Goal: Task Accomplishment & Management: Use online tool/utility

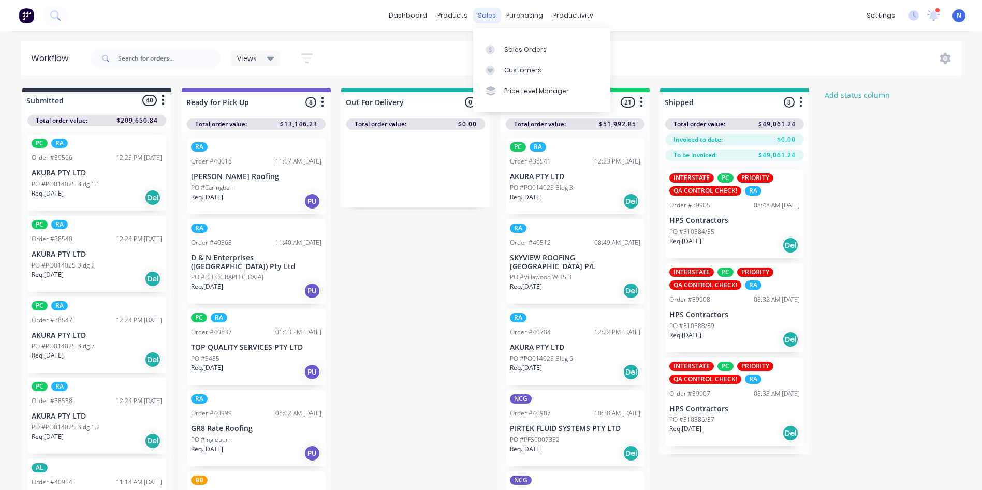
click at [484, 17] on div "sales" at bounding box center [486, 16] width 28 height 16
click at [523, 51] on div "Sales Orders" at bounding box center [525, 49] width 42 height 9
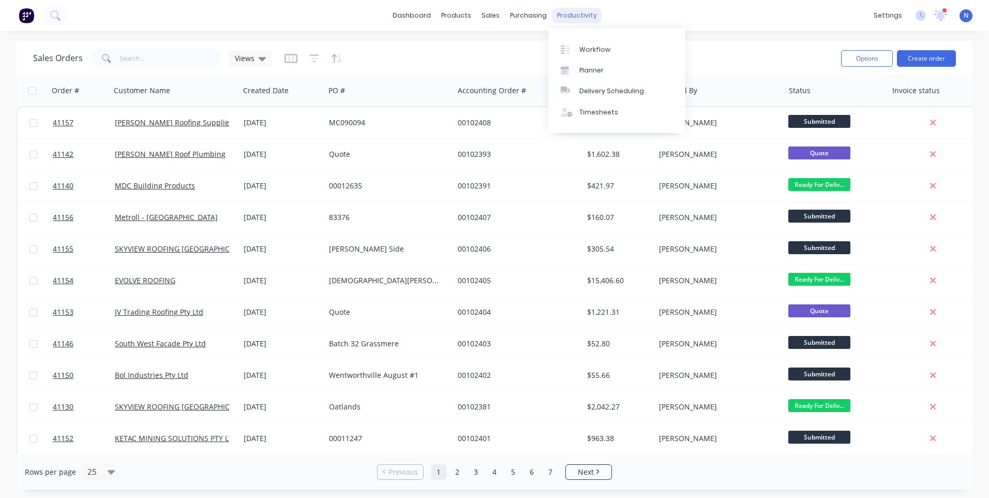
click at [576, 14] on div "productivity" at bounding box center [577, 16] width 50 height 16
click at [603, 51] on div "Workflow" at bounding box center [595, 49] width 31 height 9
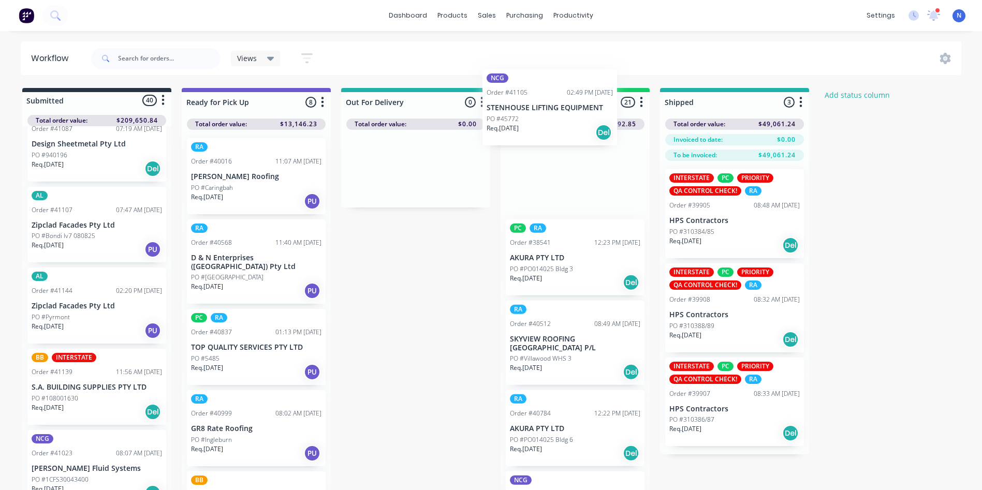
drag, startPoint x: 56, startPoint y: 381, endPoint x: 519, endPoint y: 107, distance: 537.8
click at [519, 107] on div "Submitted 40 Status colour #273444 hex #273444 Save Cancel Summaries Total orde…" at bounding box center [554, 292] width 1125 height 408
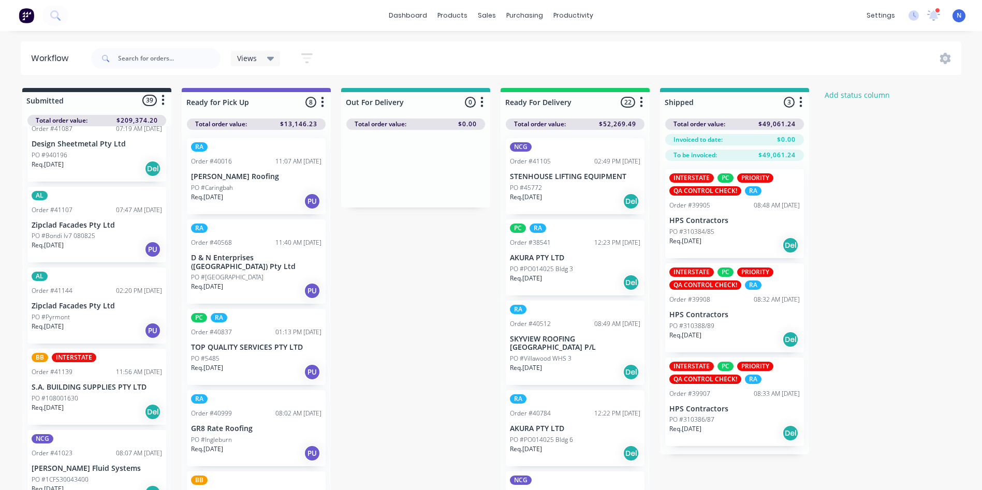
click at [534, 189] on p "PO #45772" at bounding box center [526, 187] width 32 height 9
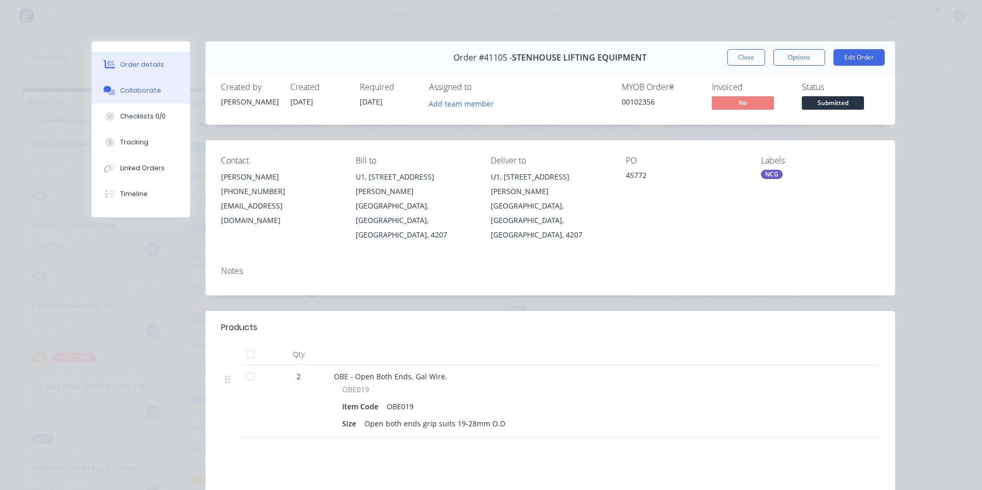
click at [145, 91] on div "Collaborate" at bounding box center [140, 90] width 41 height 9
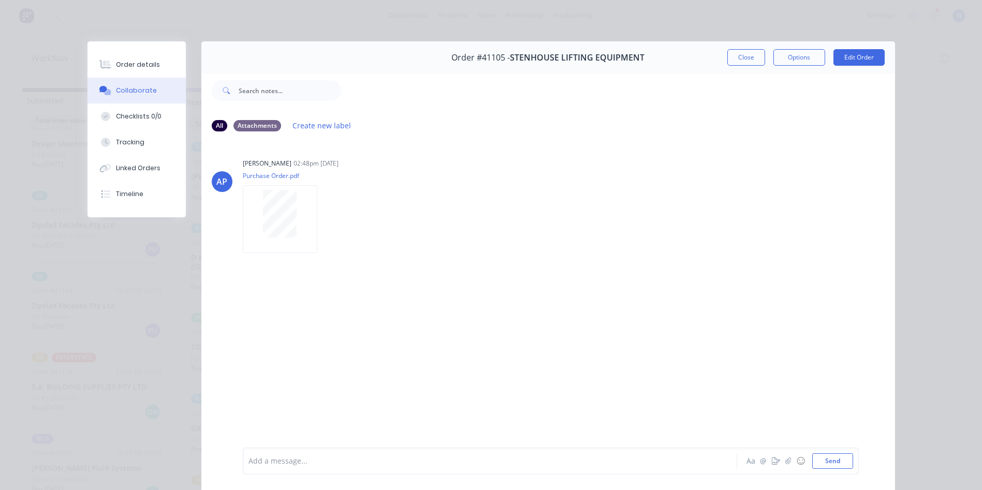
click at [332, 464] on div at bounding box center [475, 461] width 453 height 11
click at [733, 60] on button "Close" at bounding box center [746, 57] width 38 height 17
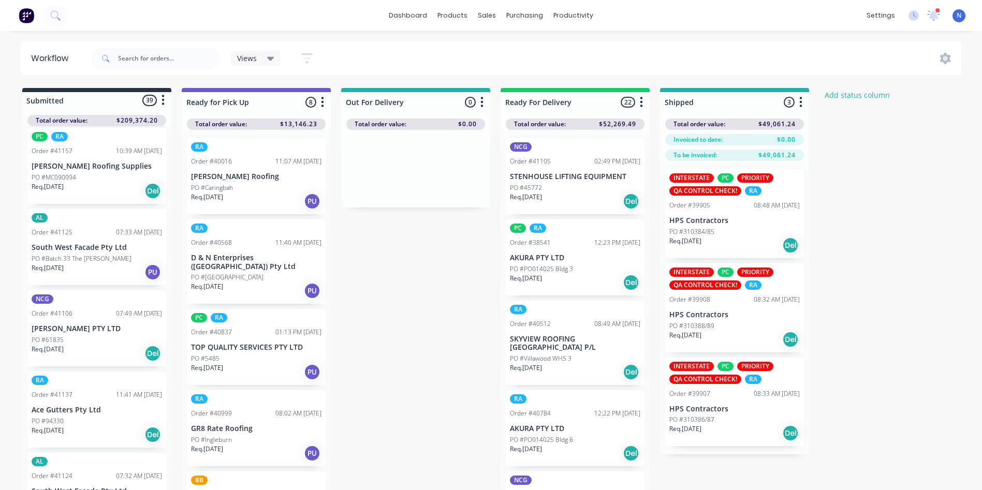
scroll to position [737, 0]
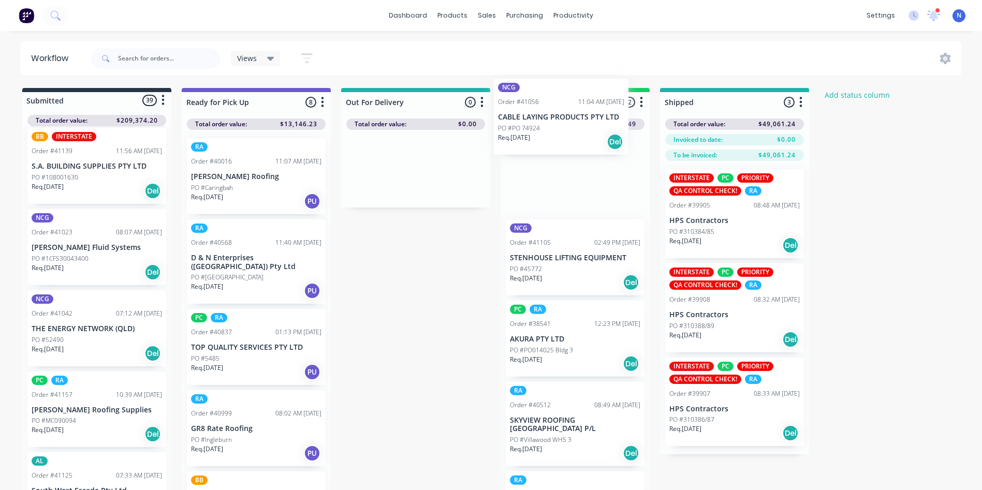
drag, startPoint x: 53, startPoint y: 339, endPoint x: 523, endPoint y: 124, distance: 516.8
click at [523, 124] on div "Submitted 39 Status colour #273444 hex #273444 Save Cancel Summaries Total orde…" at bounding box center [554, 292] width 1125 height 408
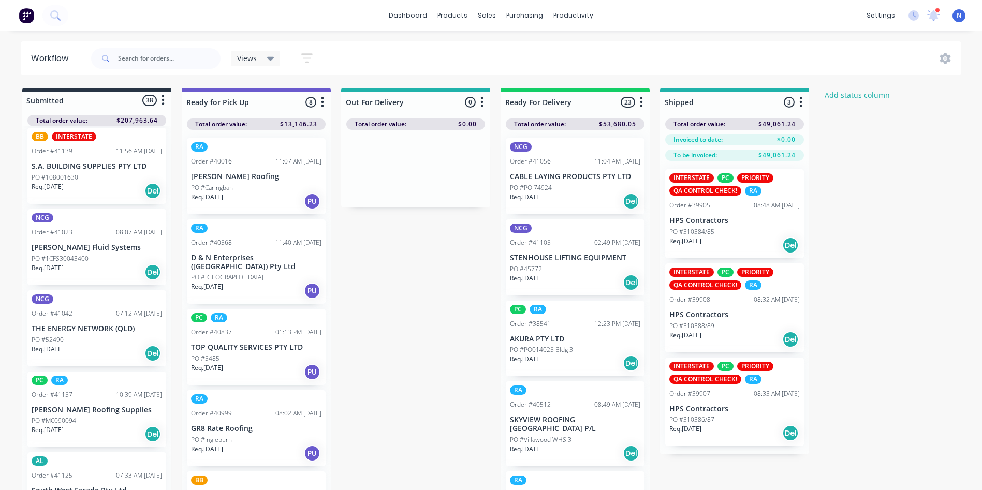
click at [539, 182] on div "NCG Order #41056 11:04 AM [DATE] CABLE LAYING PRODUCTS PTY LTD PO #PO 74924 Req…" at bounding box center [575, 176] width 139 height 76
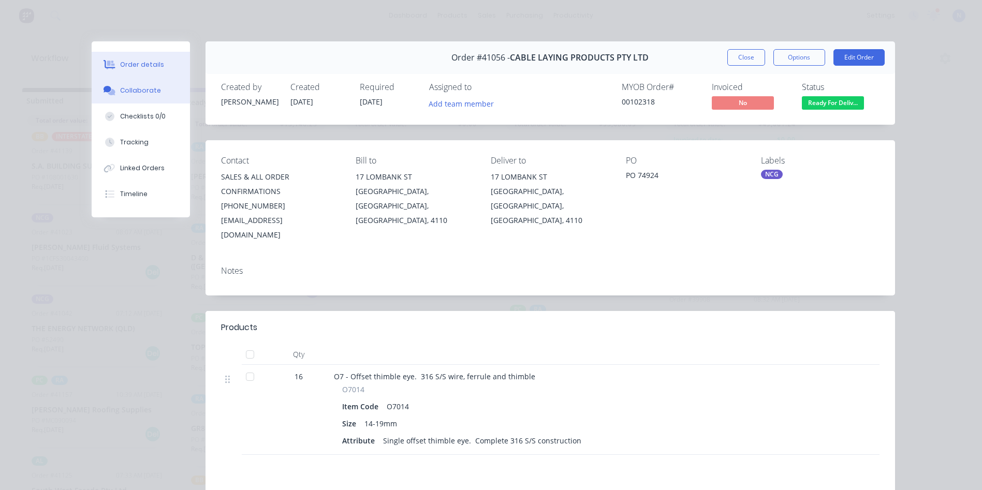
click at [137, 85] on button "Collaborate" at bounding box center [141, 91] width 98 height 26
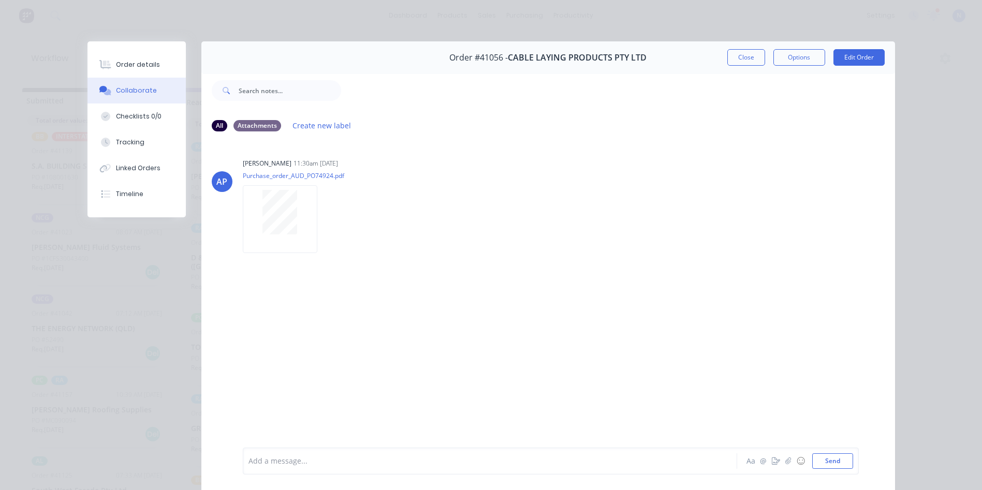
click at [388, 468] on div "Add a message..." at bounding box center [474, 461] width 453 height 16
click at [727, 58] on button "Close" at bounding box center [746, 57] width 38 height 17
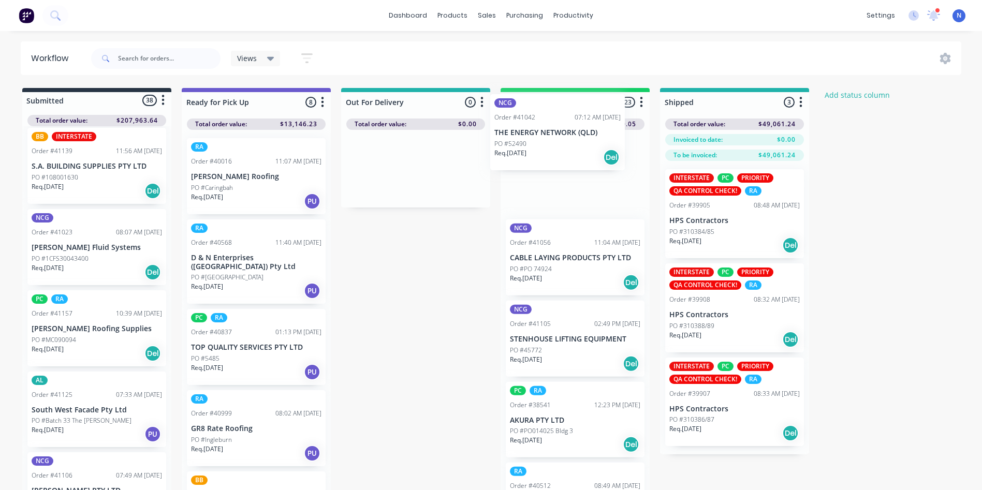
drag, startPoint x: 52, startPoint y: 340, endPoint x: 523, endPoint y: 137, distance: 513.4
click at [523, 137] on div "Submitted 38 Status colour #273444 hex #273444 Save Cancel Summaries Total orde…" at bounding box center [554, 292] width 1125 height 408
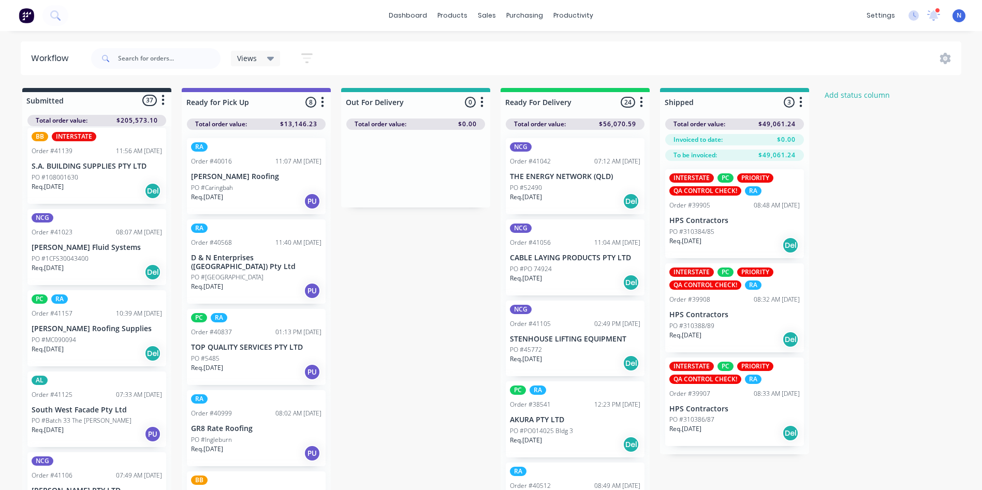
click at [526, 188] on p "PO #52490" at bounding box center [526, 187] width 32 height 9
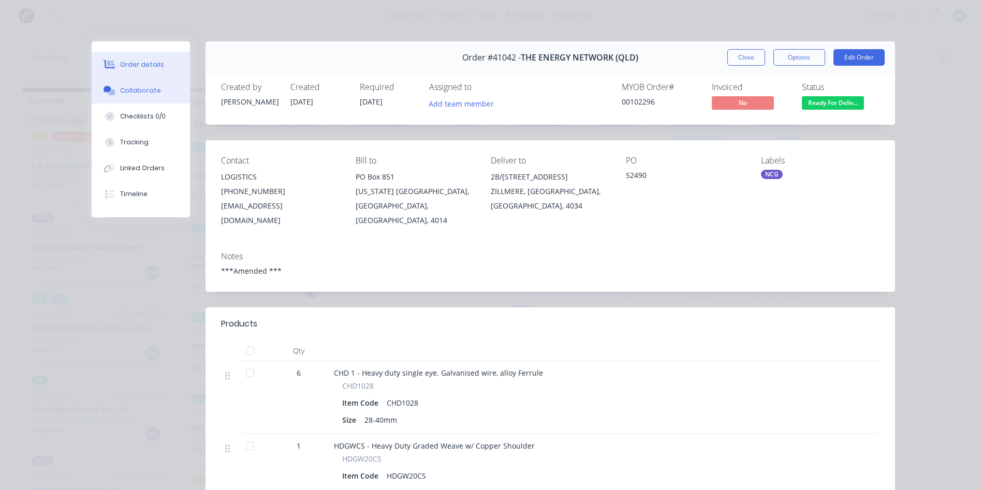
click at [142, 87] on div "Collaborate" at bounding box center [140, 90] width 41 height 9
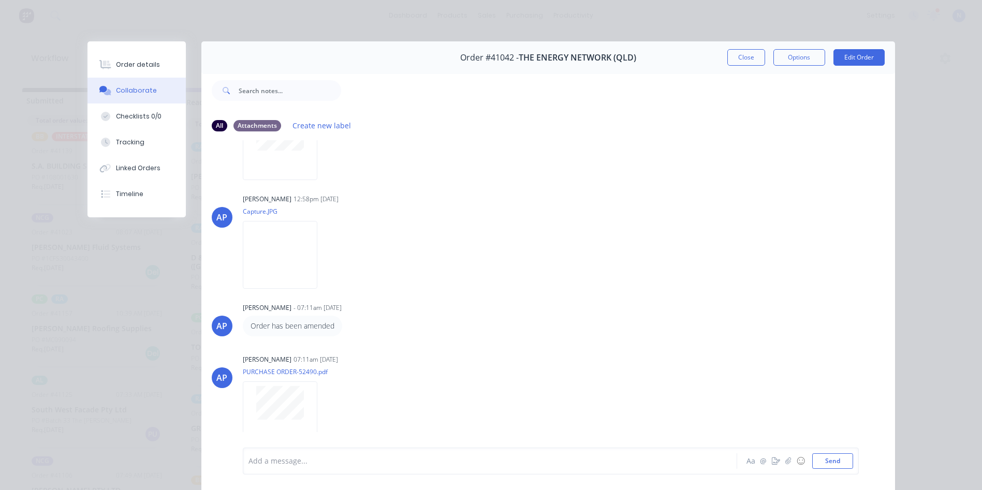
scroll to position [73, 0]
click at [277, 266] on img at bounding box center [280, 255] width 75 height 68
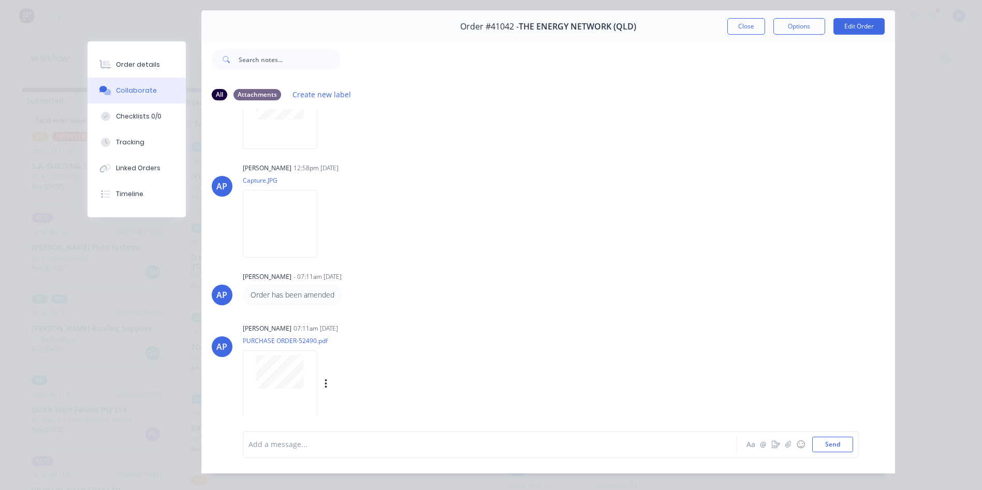
scroll to position [55, 0]
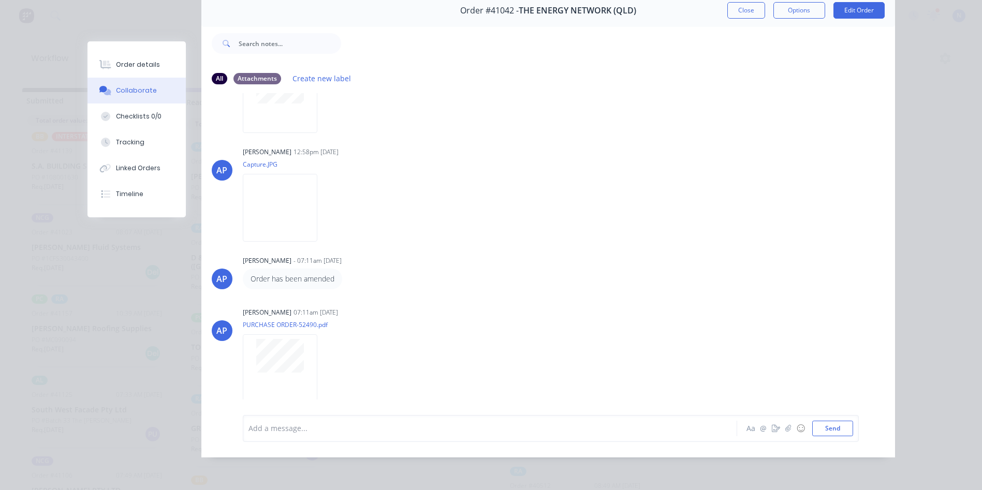
click at [515, 431] on div at bounding box center [475, 428] width 453 height 11
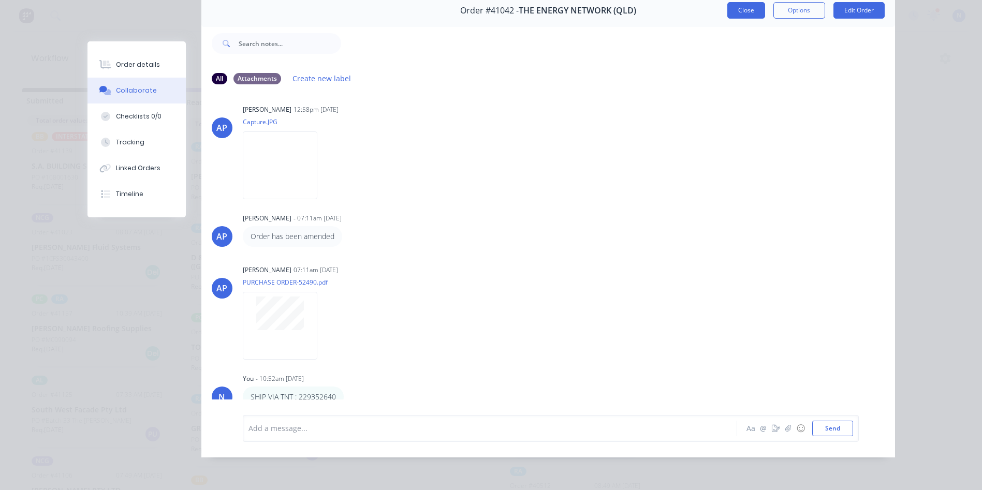
click at [744, 2] on button "Close" at bounding box center [746, 10] width 38 height 17
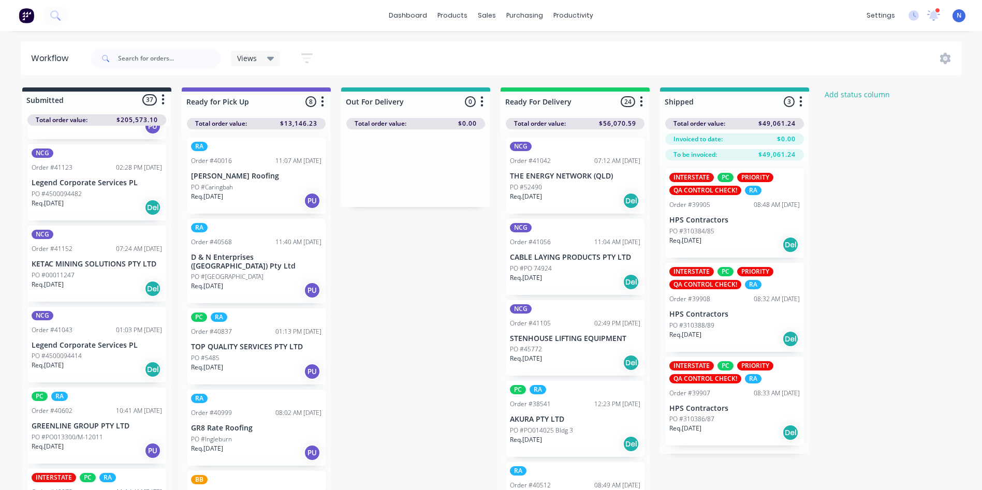
scroll to position [656, 0]
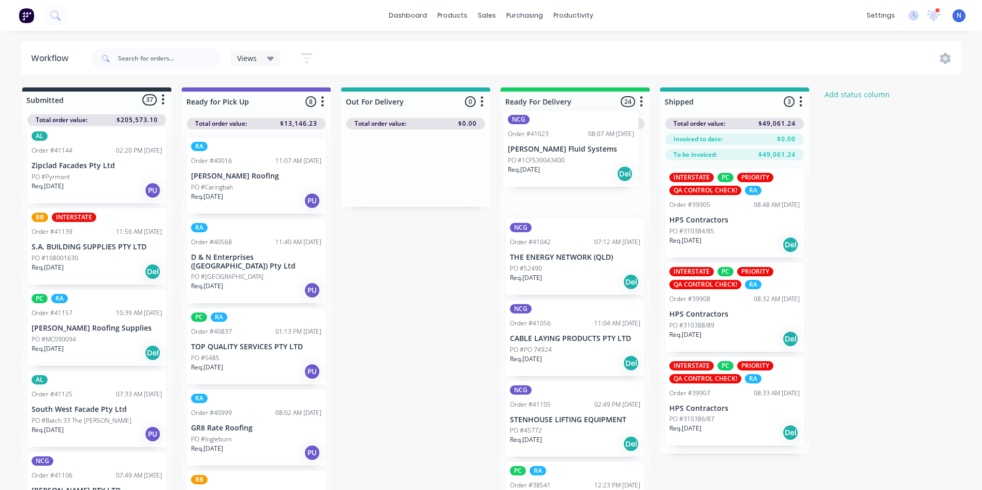
drag, startPoint x: 61, startPoint y: 338, endPoint x: 546, endPoint y: 153, distance: 519.5
click at [546, 153] on div "Submitted 37 Status colour #273444 hex #273444 Save Cancel Summaries Total orde…" at bounding box center [554, 291] width 1125 height 408
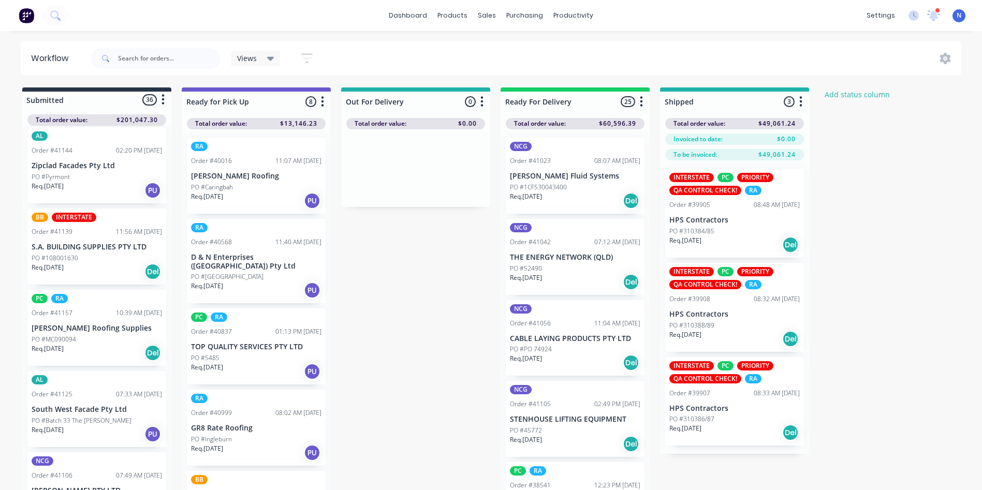
click at [524, 185] on p "PO #1CFS30043400" at bounding box center [538, 187] width 57 height 9
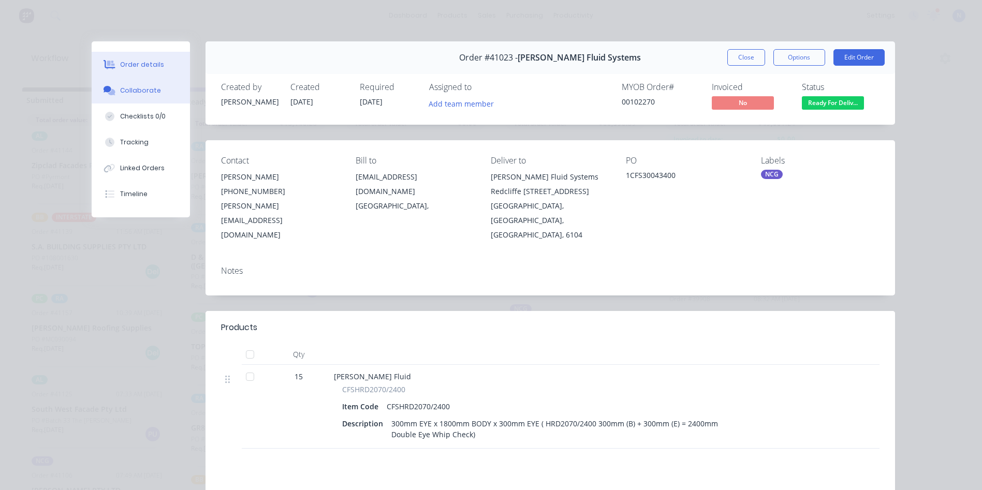
click at [149, 98] on button "Collaborate" at bounding box center [141, 91] width 98 height 26
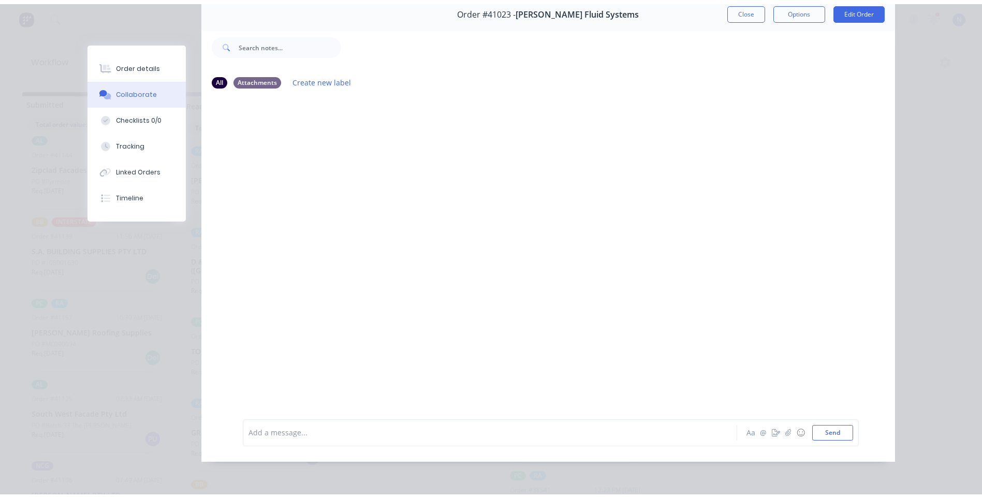
scroll to position [0, 0]
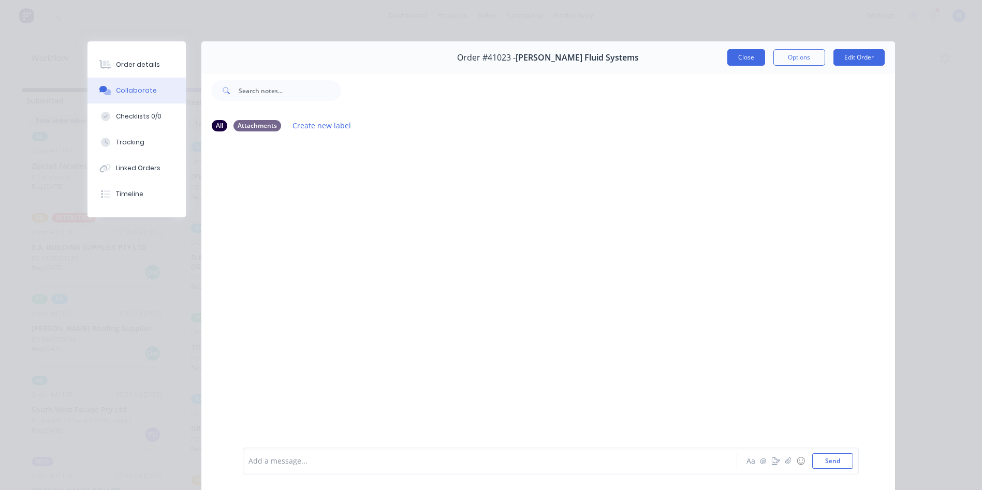
click at [751, 60] on button "Close" at bounding box center [746, 57] width 38 height 17
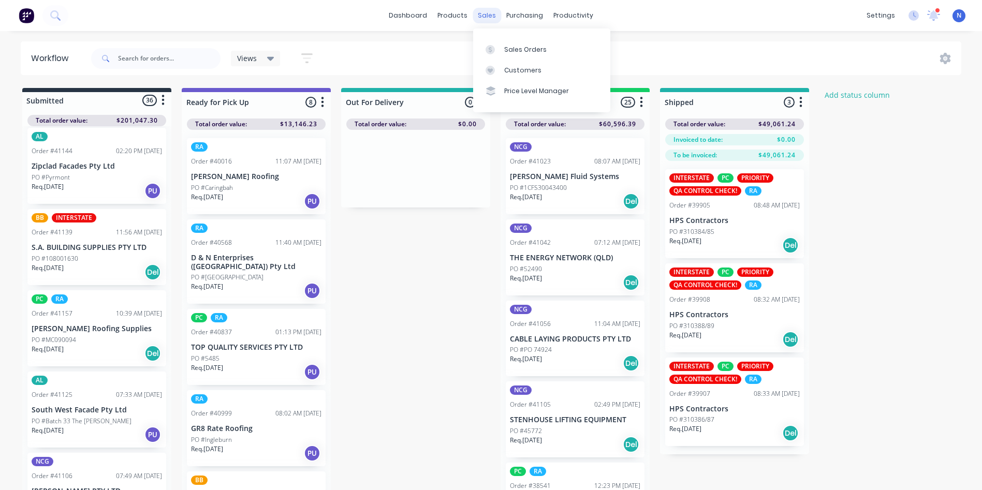
click at [489, 17] on div "sales" at bounding box center [486, 16] width 28 height 16
click at [516, 53] on div "Sales Orders" at bounding box center [525, 49] width 42 height 9
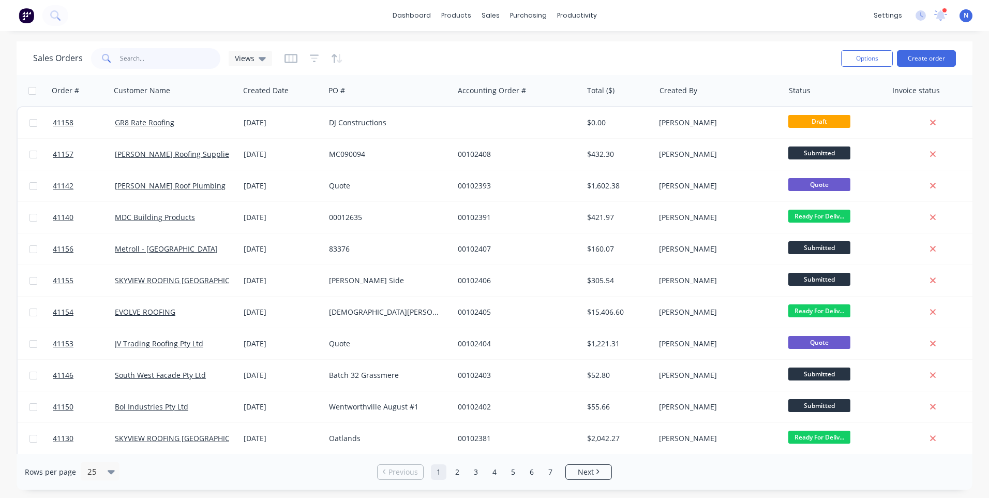
click at [151, 56] on input "text" at bounding box center [170, 58] width 101 height 21
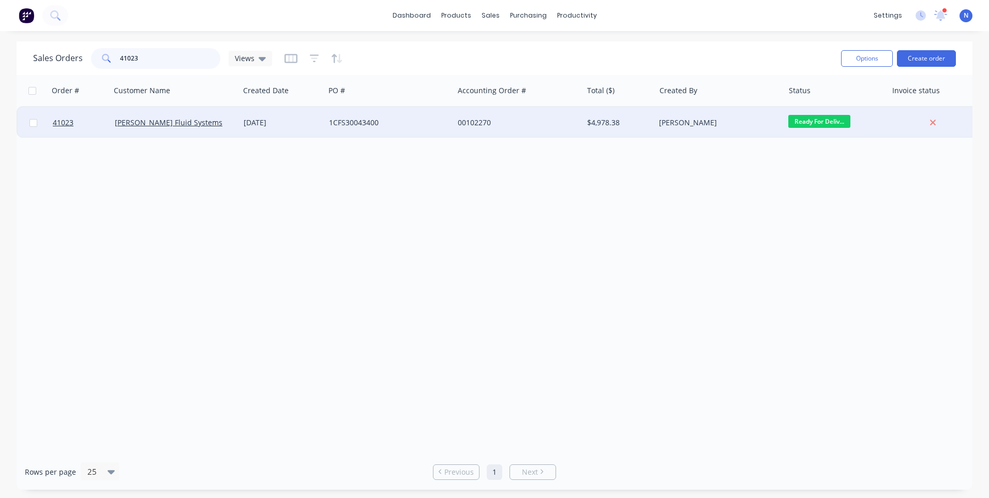
type input "41023"
click at [483, 128] on div "00102270" at bounding box center [518, 122] width 129 height 31
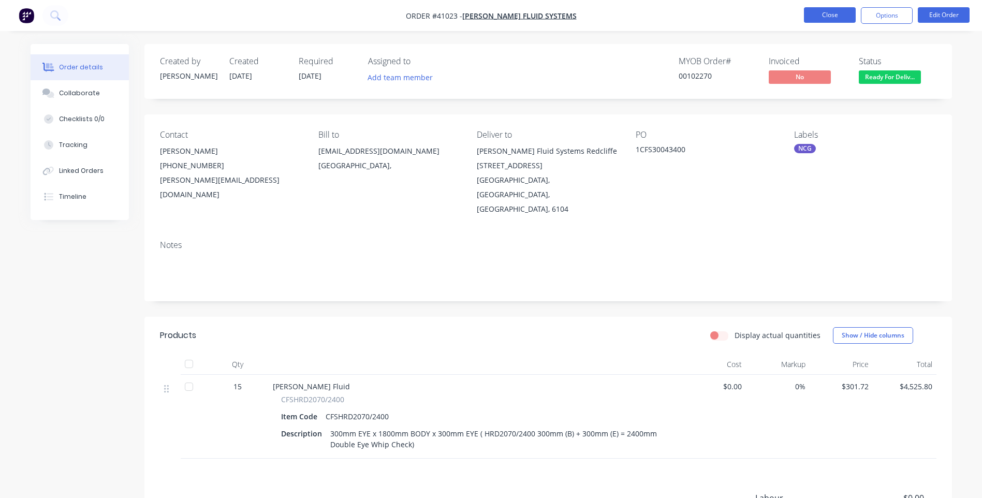
click at [828, 11] on button "Close" at bounding box center [830, 15] width 52 height 16
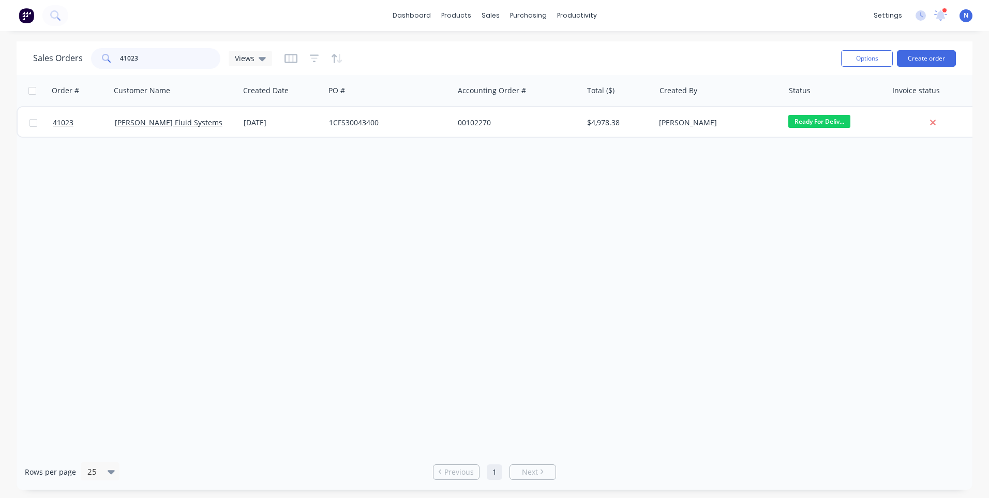
click at [179, 57] on input "41023" at bounding box center [170, 58] width 101 height 21
type input "4"
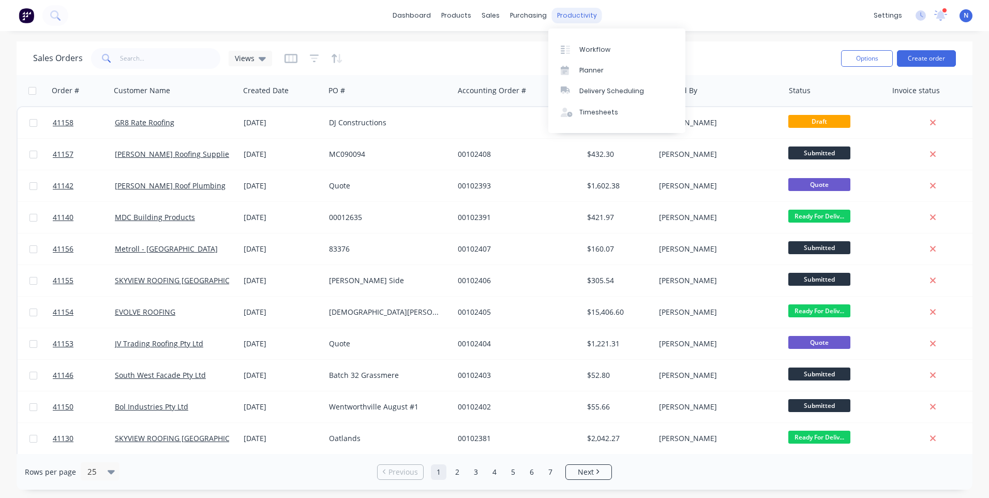
click at [559, 12] on div "productivity" at bounding box center [577, 16] width 50 height 16
click at [595, 43] on link "Workflow" at bounding box center [617, 49] width 137 height 21
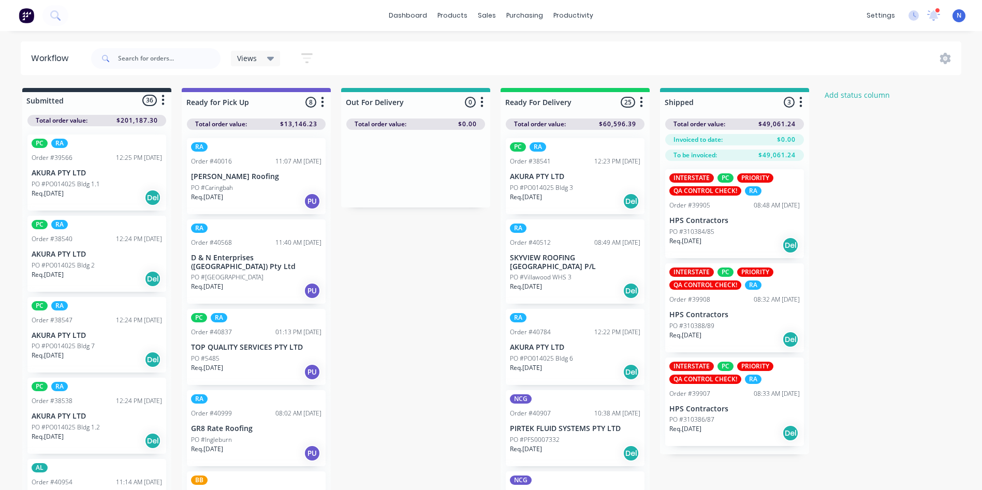
scroll to position [899, 0]
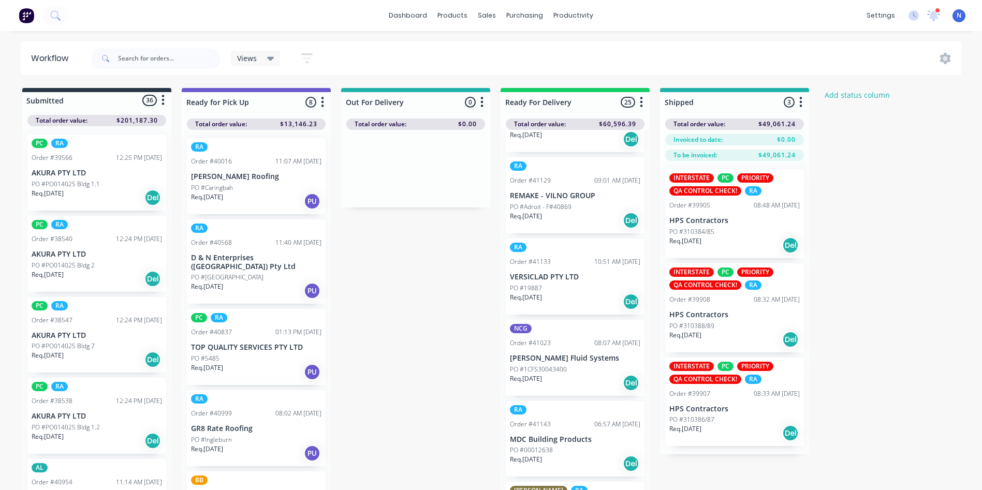
click at [529, 365] on p "PO #1CFS30043400" at bounding box center [538, 369] width 57 height 9
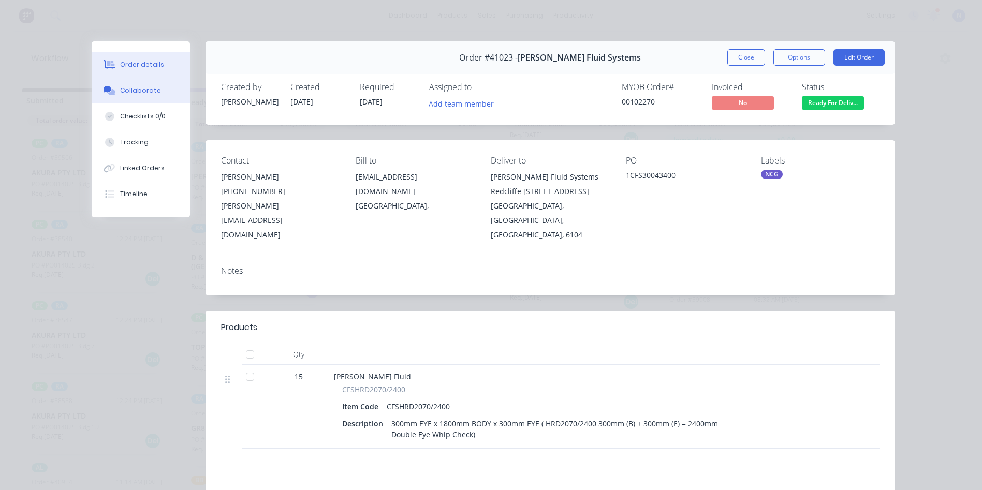
click at [160, 85] on button "Collaborate" at bounding box center [141, 91] width 98 height 26
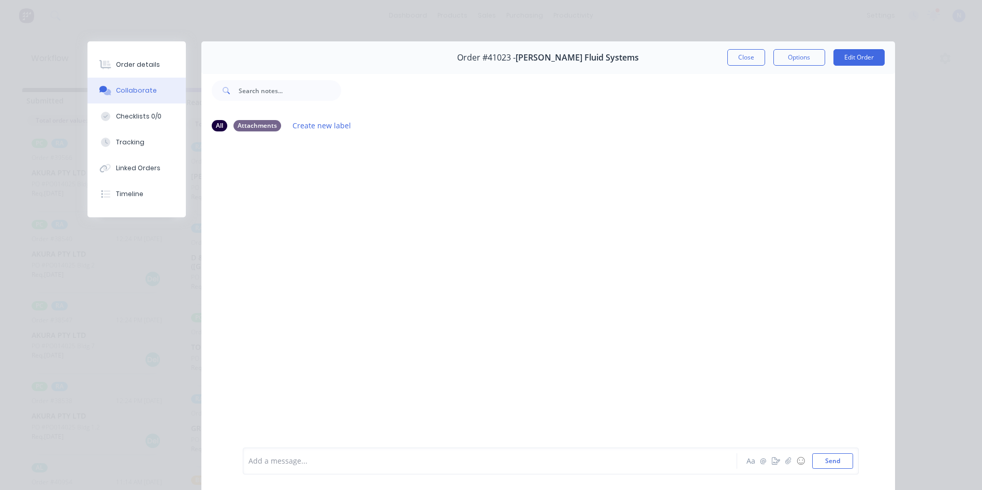
click at [326, 467] on div "Add a message..." at bounding box center [474, 461] width 453 height 16
click at [733, 57] on button "Close" at bounding box center [746, 57] width 38 height 17
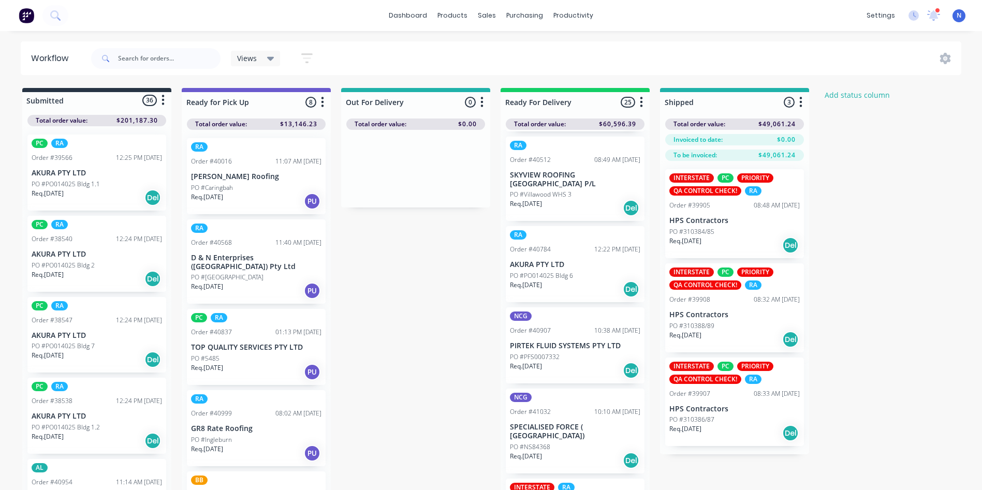
scroll to position [0, 0]
